Goal: Information Seeking & Learning: Learn about a topic

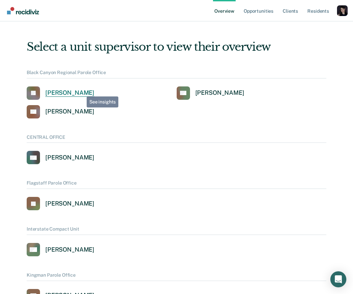
click at [81, 91] on div "[PERSON_NAME]" at bounding box center [69, 93] width 49 height 8
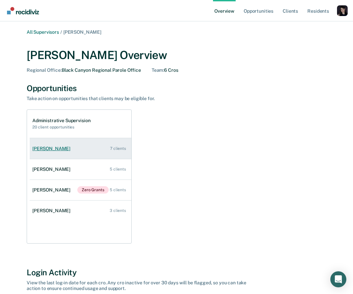
click at [54, 145] on link "[PERSON_NAME] 7 clients" at bounding box center [81, 148] width 102 height 19
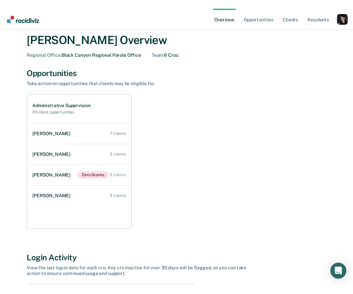
scroll to position [23, 0]
